Goal: Transaction & Acquisition: Subscribe to service/newsletter

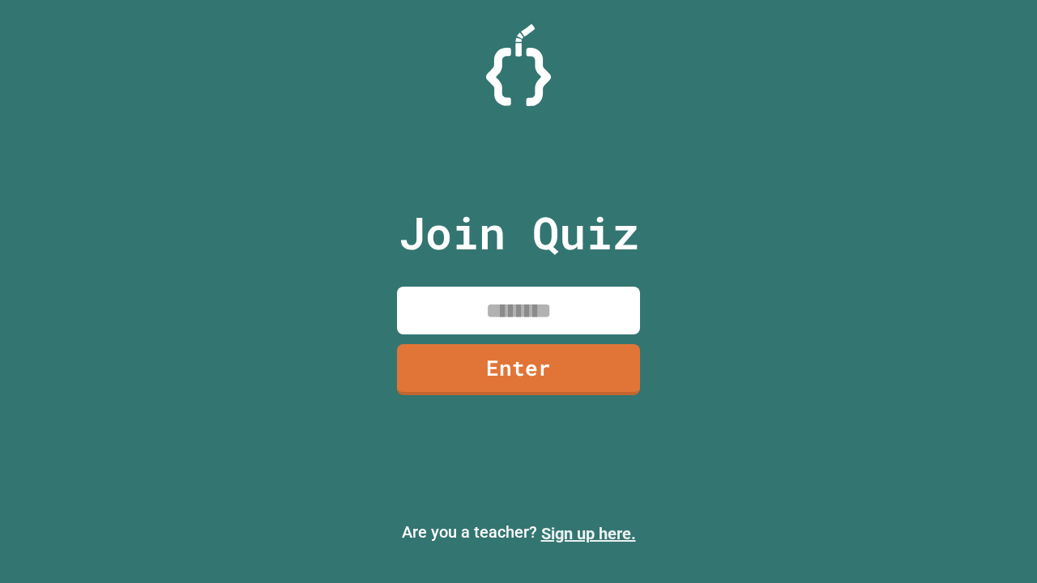
click at [588, 534] on link "Sign up here." at bounding box center [588, 533] width 95 height 19
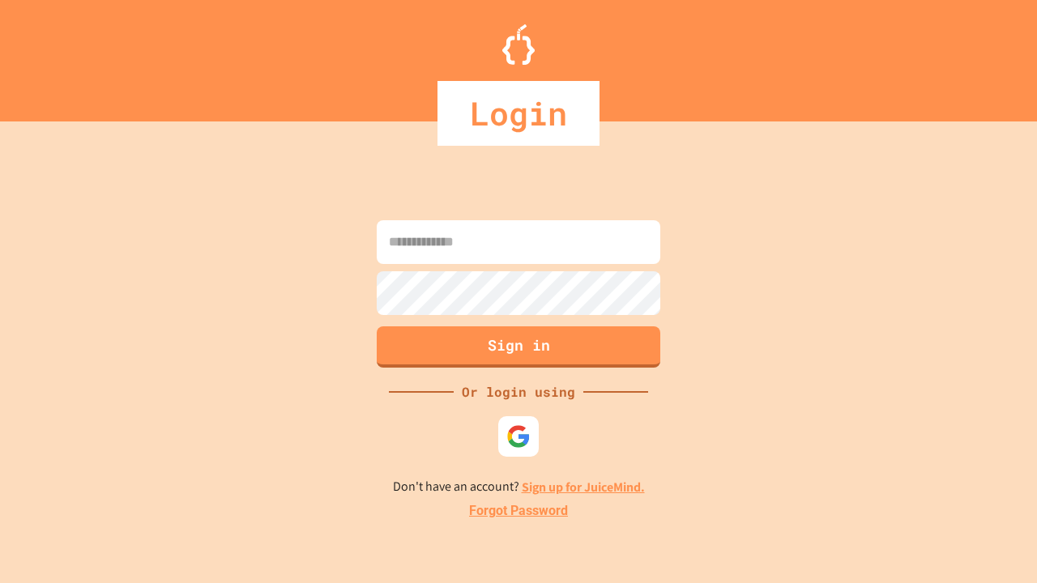
type input "*****"
